Goal: Transaction & Acquisition: Download file/media

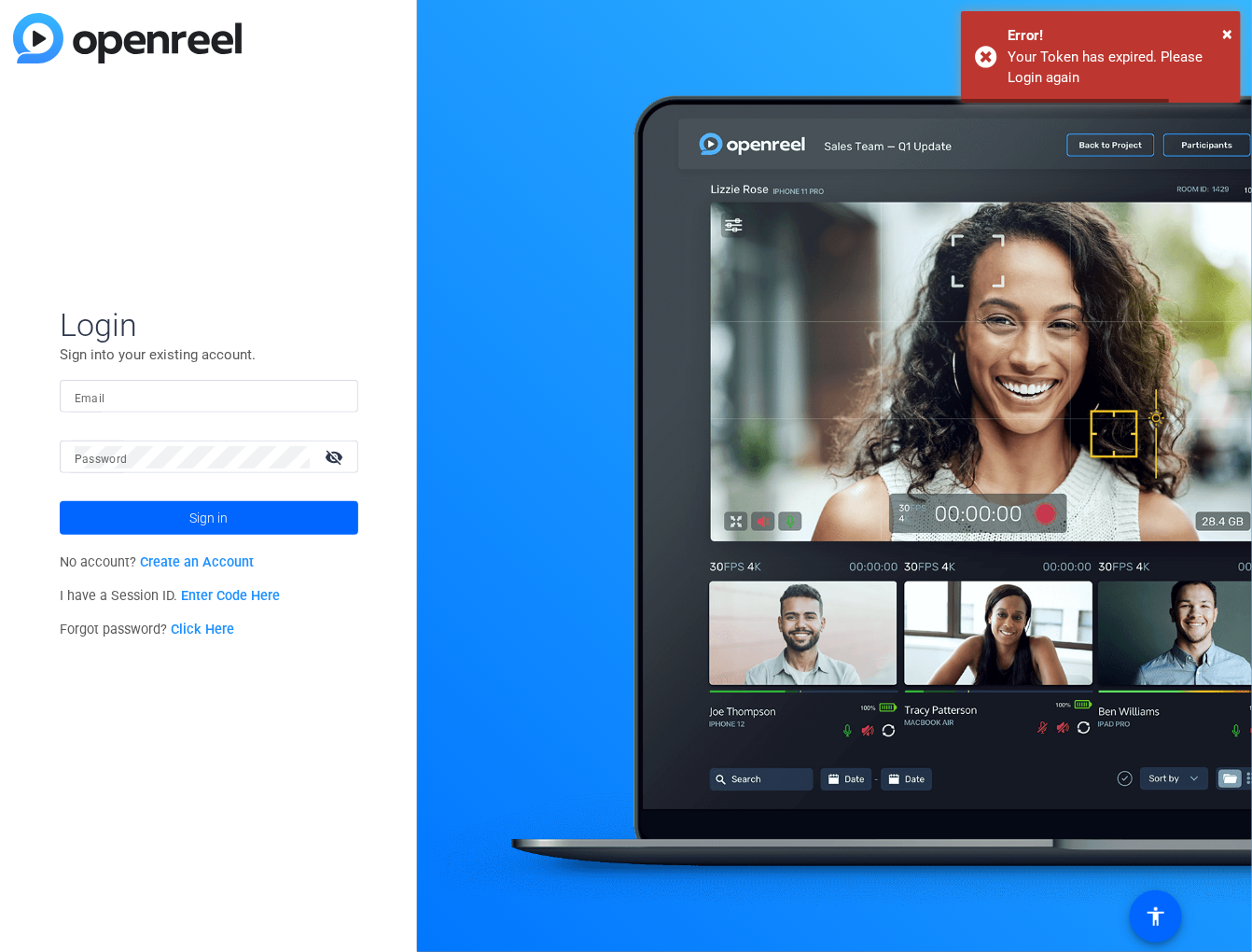
click at [89, 395] on mat-label "Email" at bounding box center [90, 398] width 31 height 13
click at [89, 395] on input "Email" at bounding box center [209, 396] width 269 height 22
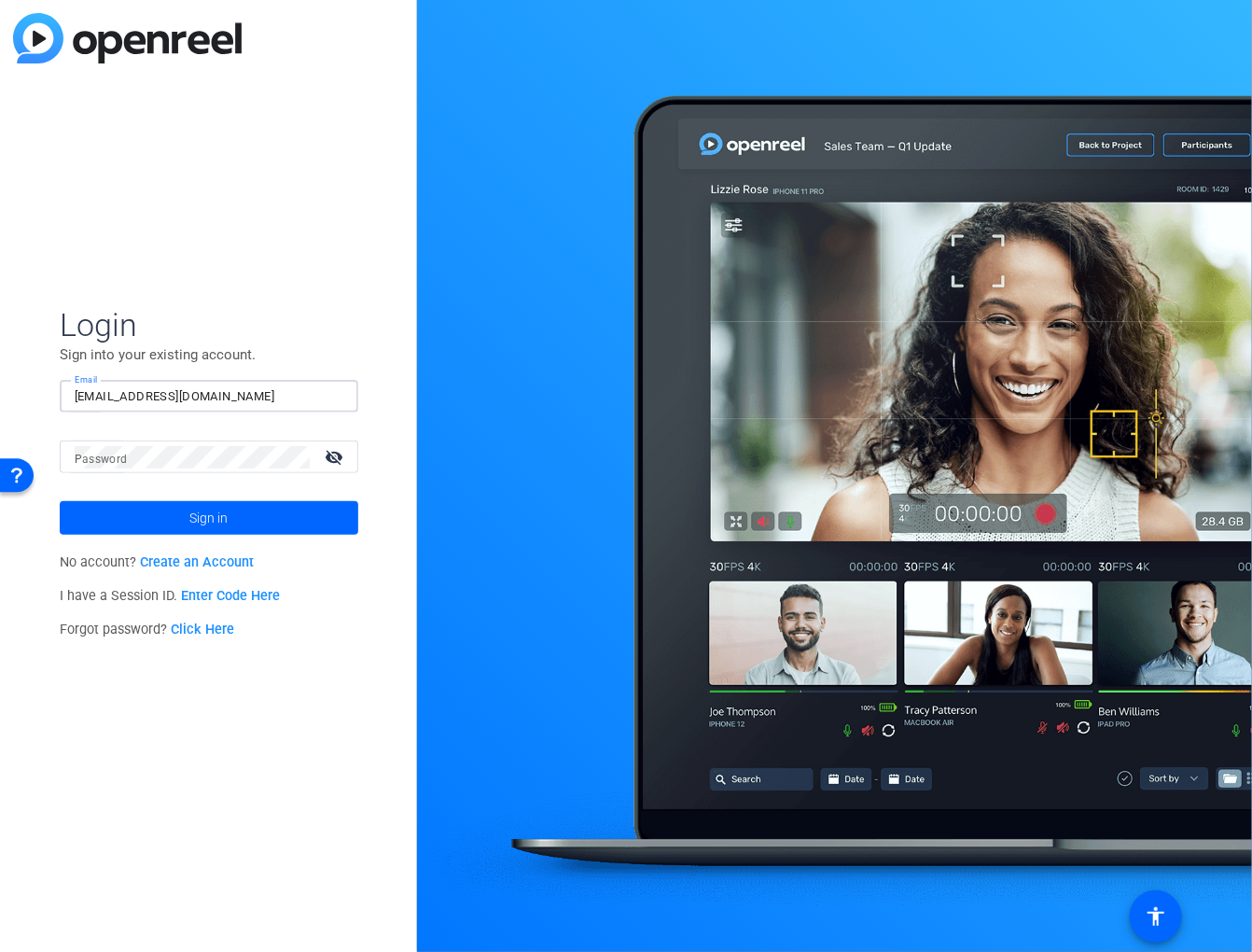
type input "[EMAIL_ADDRESS][DOMAIN_NAME]"
click at [130, 513] on span at bounding box center [210, 518] width 299 height 45
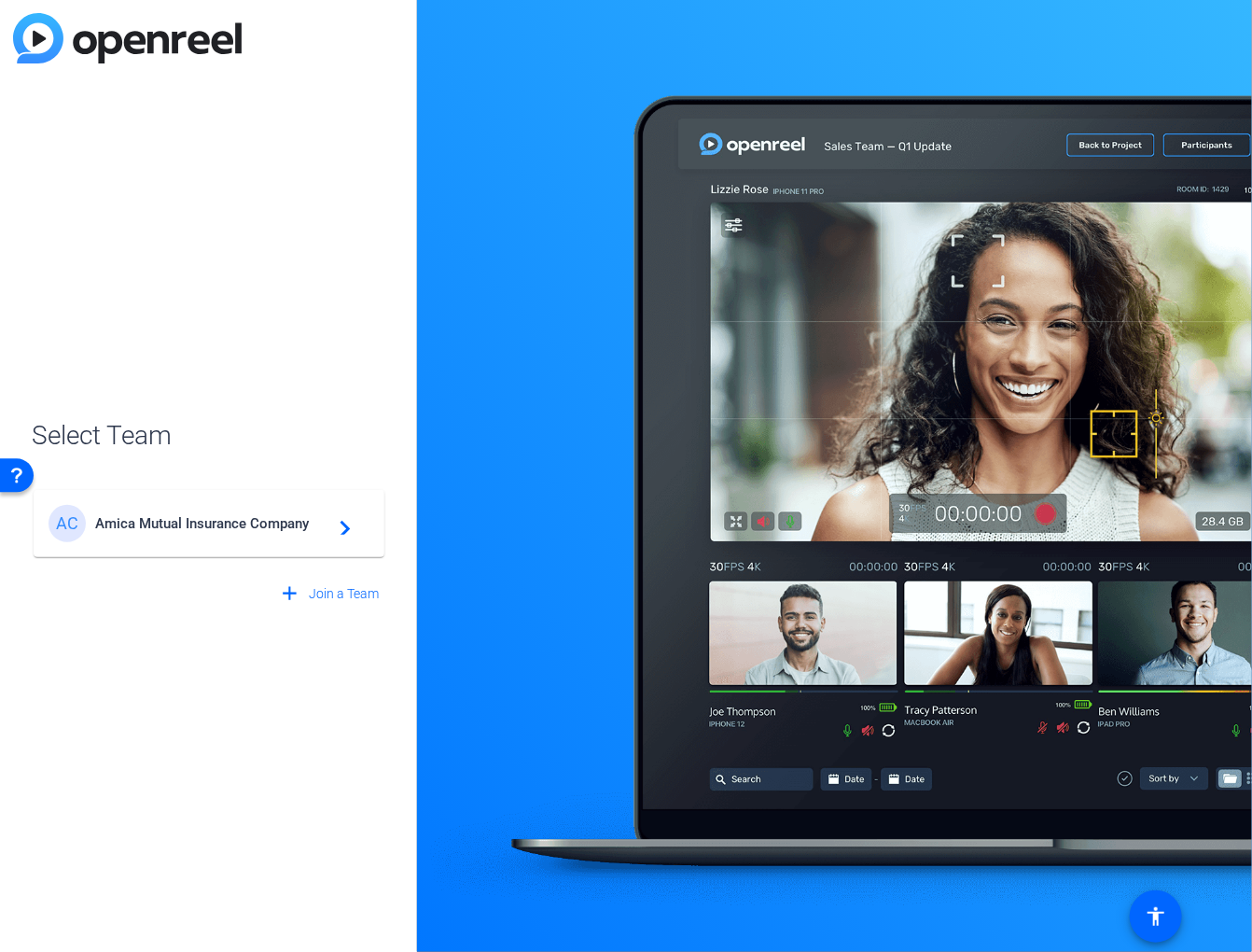
click at [163, 523] on span "Amica Mutual Insurance Company" at bounding box center [212, 523] width 233 height 16
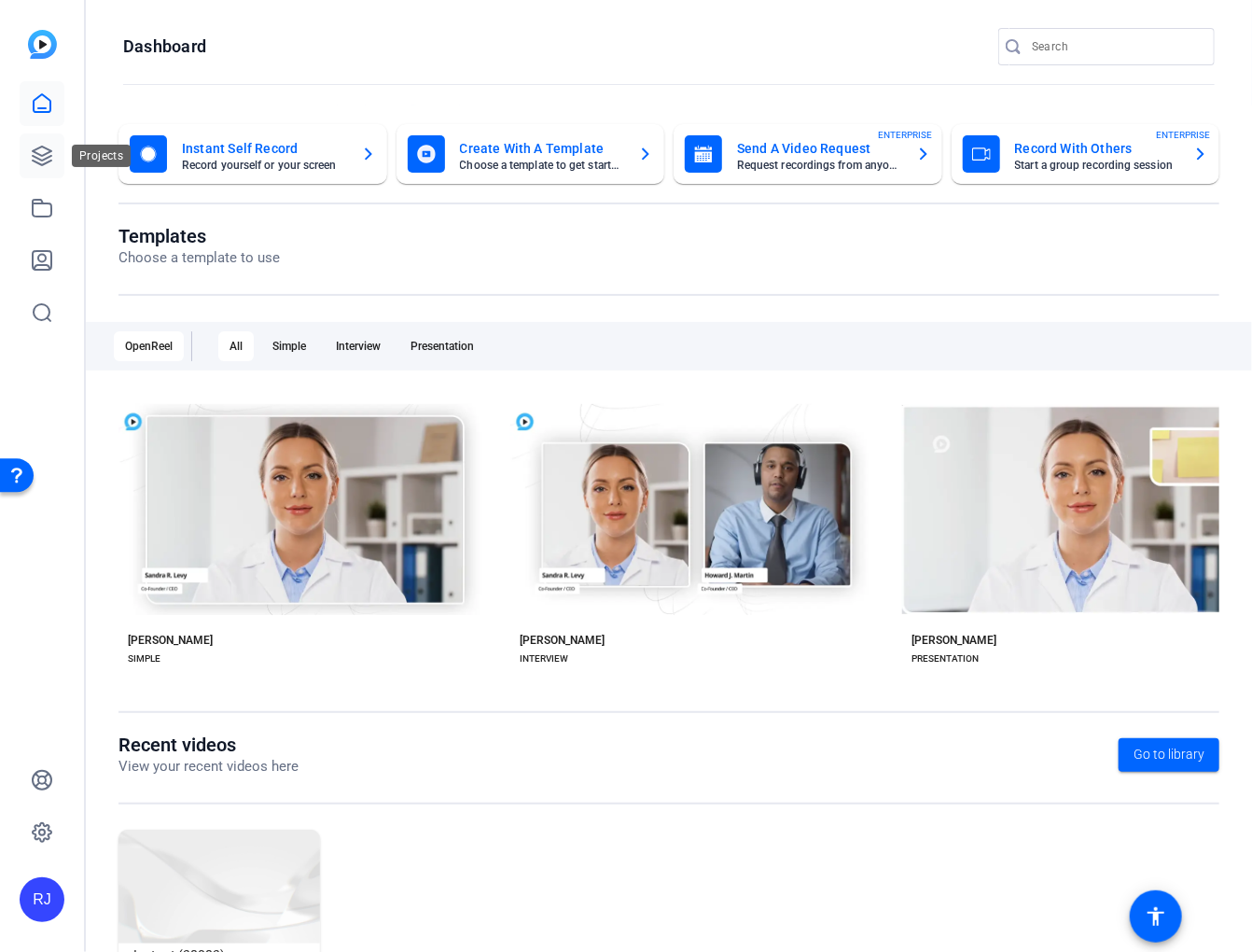
click at [42, 154] on icon at bounding box center [42, 155] width 22 height 22
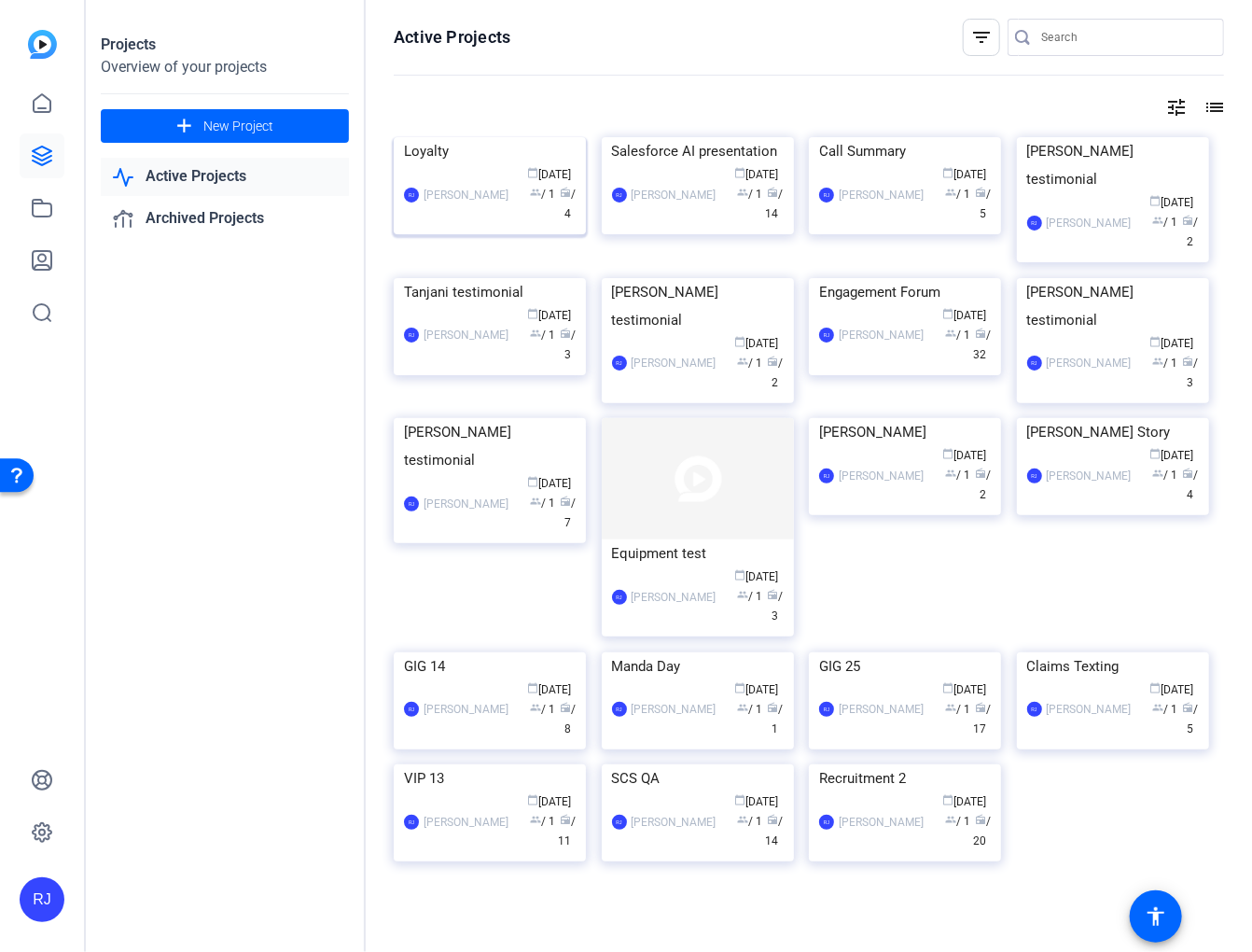
click at [518, 137] on img at bounding box center [490, 137] width 192 height 0
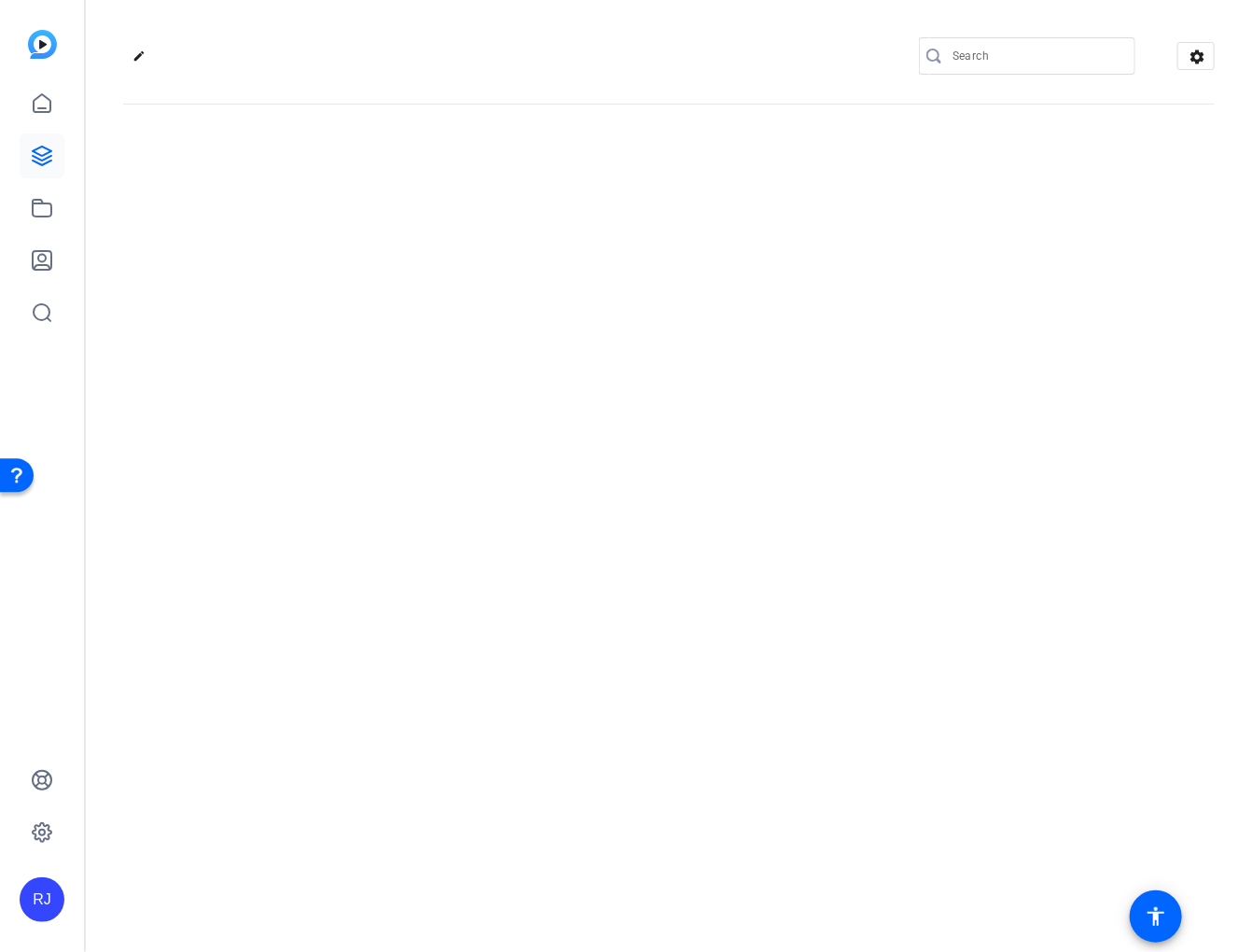
click at [518, 203] on div "edit settings" at bounding box center [669, 476] width 1167 height 952
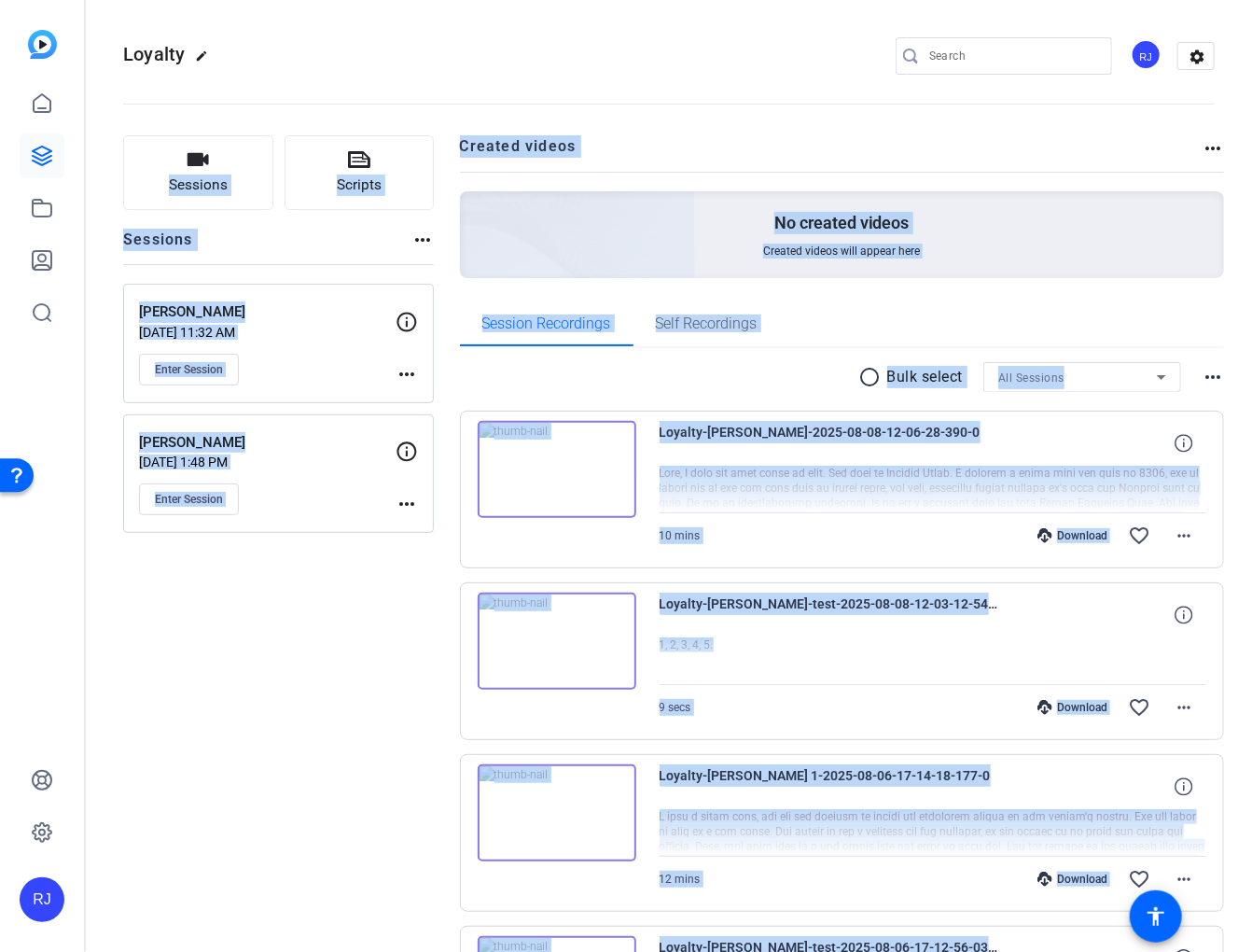
click at [325, 654] on div "Sessions Scripts Sessions more_horiz [PERSON_NAME] [DATE] 11:32 AM Enter Sessio…" at bounding box center [279, 639] width 311 height 1008
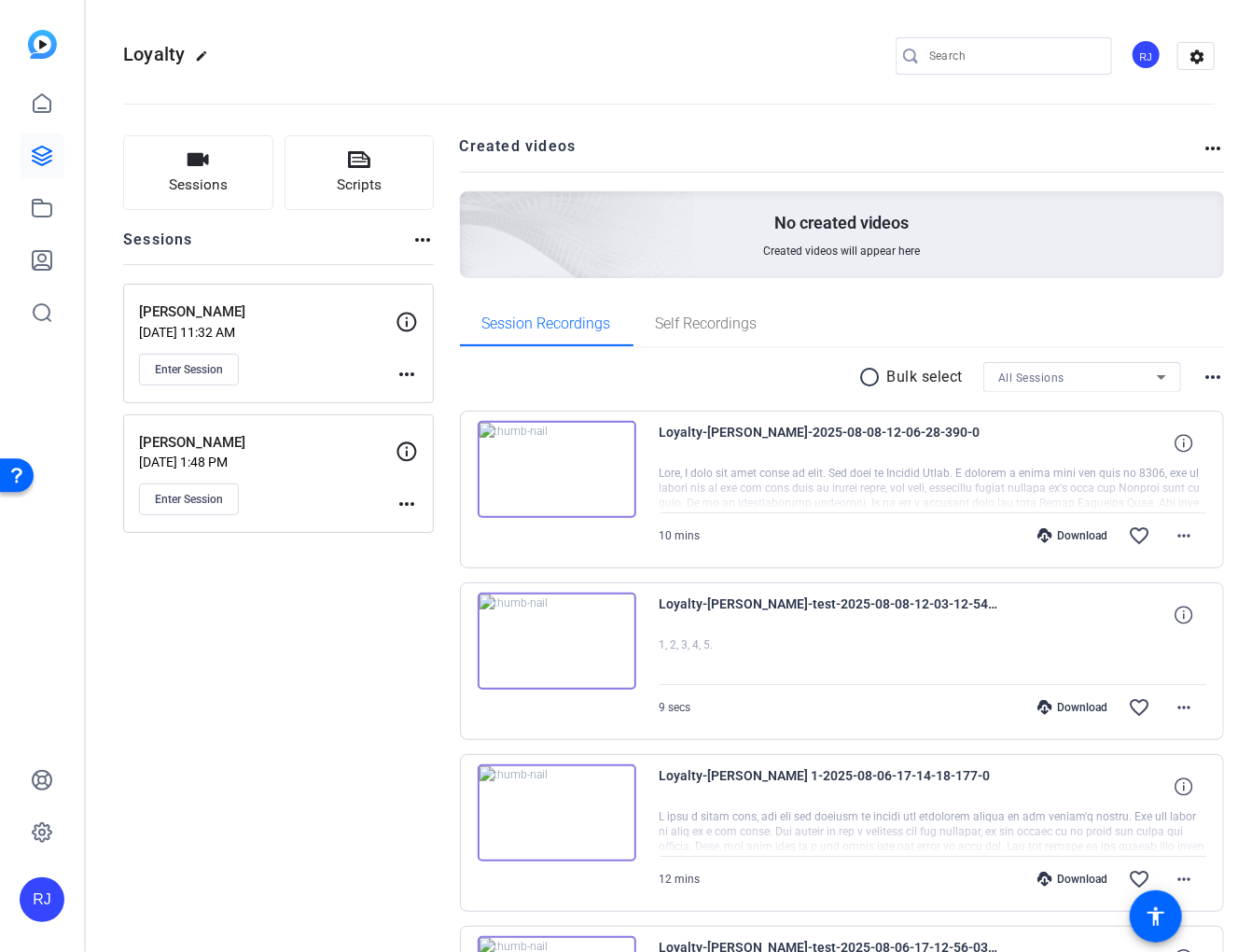
click at [860, 373] on mat-icon "radio_button_unchecked" at bounding box center [873, 377] width 28 height 22
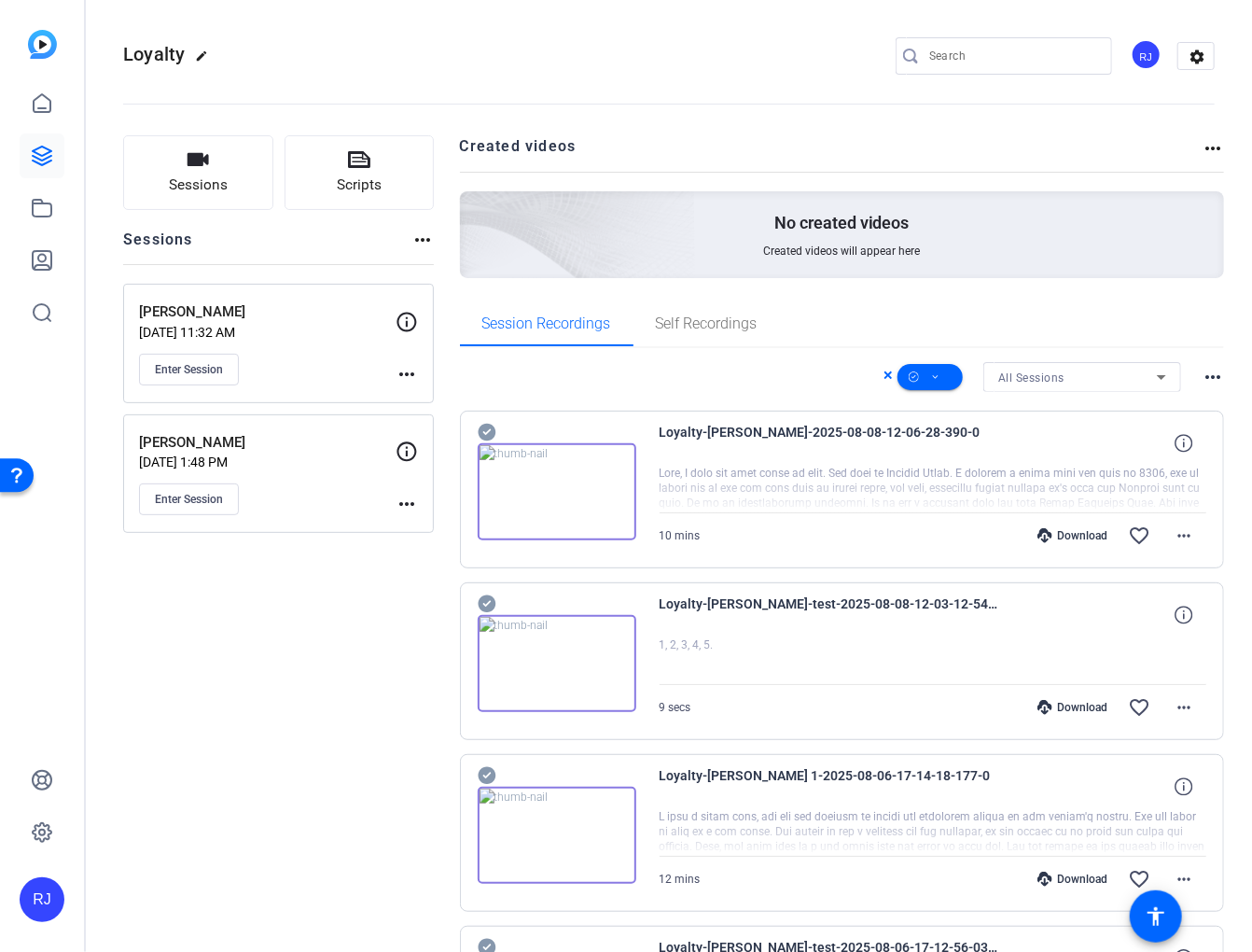
click at [486, 430] on icon at bounding box center [486, 432] width 18 height 22
click at [932, 375] on icon at bounding box center [937, 378] width 10 height 23
click at [937, 449] on span "Download Original" at bounding box center [953, 452] width 99 height 22
